Goal: Find specific page/section: Find specific page/section

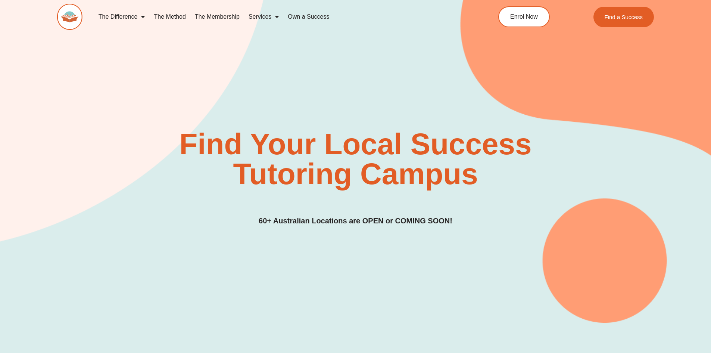
click at [214, 224] on div "Find Your Local Success Tutoring Campus 60+ Australian Locations are OPEN or CO…" at bounding box center [355, 177] width 597 height 97
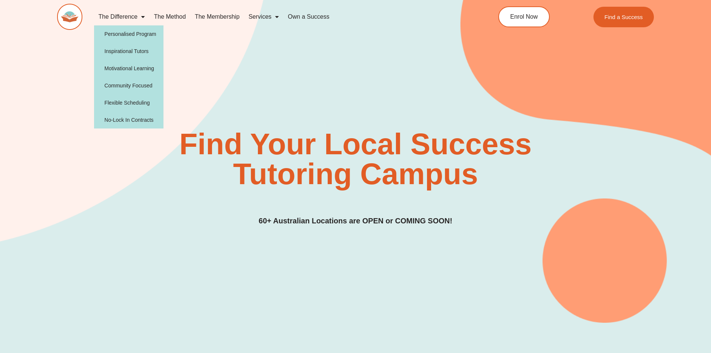
click at [118, 18] on link "The Difference" at bounding box center [122, 16] width 56 height 17
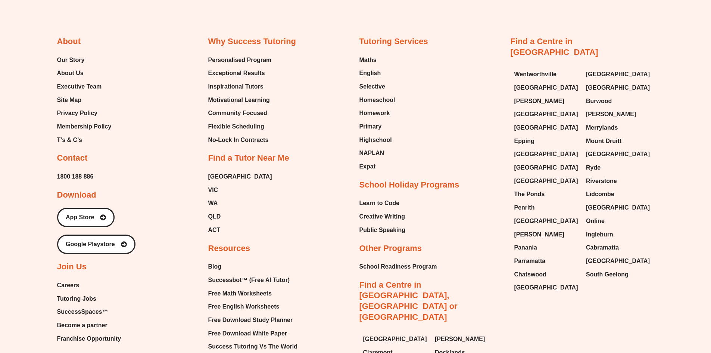
scroll to position [2314, 0]
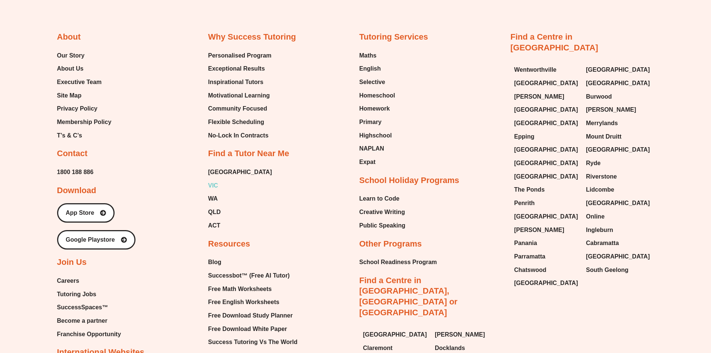
click at [213, 187] on span "VIC" at bounding box center [213, 185] width 10 height 11
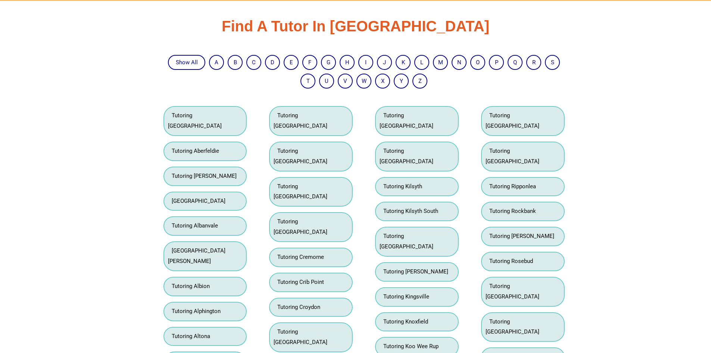
scroll to position [1081, 0]
